Goal: Check status: Check status

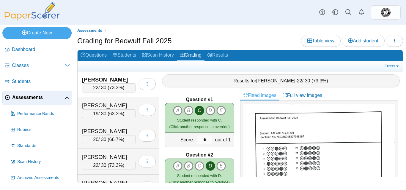
scroll to position [541, 0]
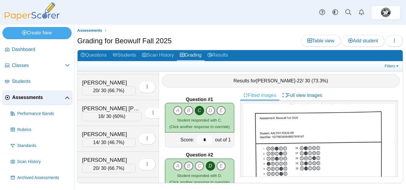
scroll to position [1467, 0]
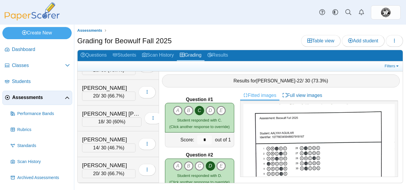
click at [40, 102] on link "Assessments" at bounding box center [37, 98] width 70 height 14
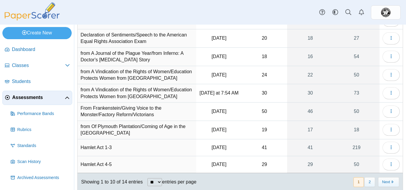
scroll to position [86, 0]
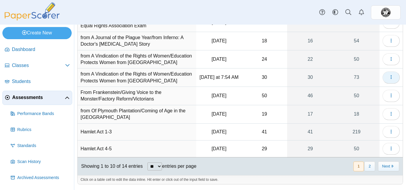
click at [389, 75] on icon "button" at bounding box center [391, 77] width 5 height 5
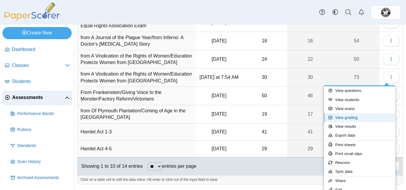
click at [347, 114] on link "View grading" at bounding box center [359, 117] width 71 height 9
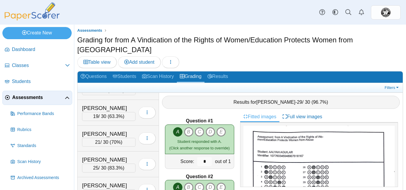
scroll to position [1501, 0]
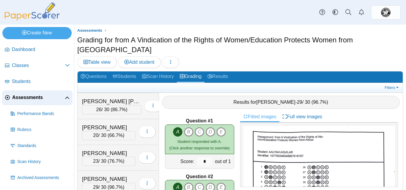
scroll to position [1585, 0]
